Goal: Communication & Community: Answer question/provide support

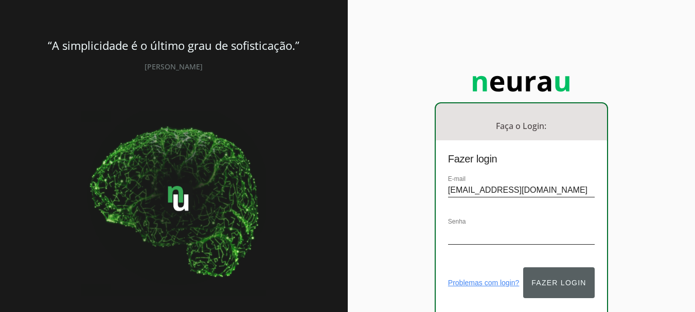
click at [555, 272] on button "Fazer login" at bounding box center [558, 282] width 71 height 31
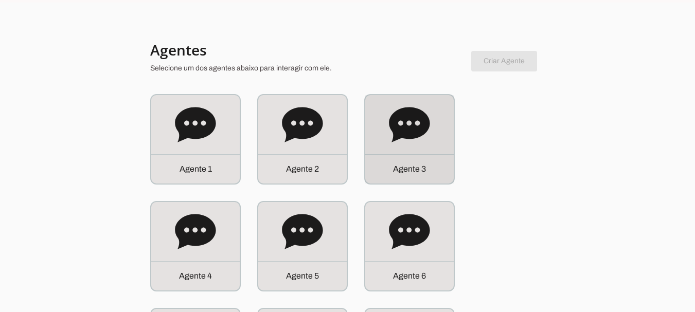
scroll to position [103, 0]
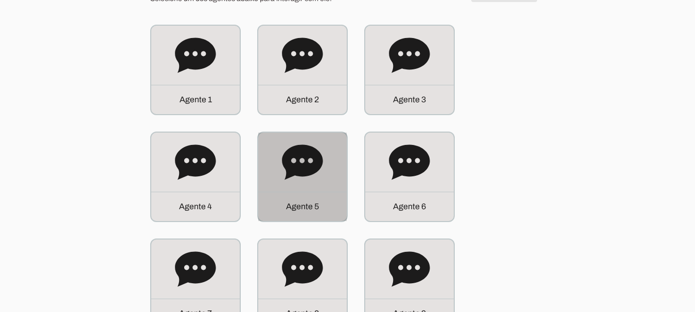
click at [302, 167] on icon at bounding box center [302, 162] width 41 height 35
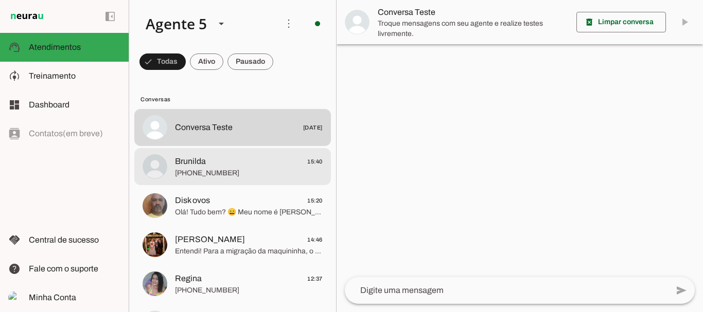
click at [270, 162] on span "Brunilda 15:40" at bounding box center [249, 161] width 148 height 13
